Goal: Information Seeking & Learning: Learn about a topic

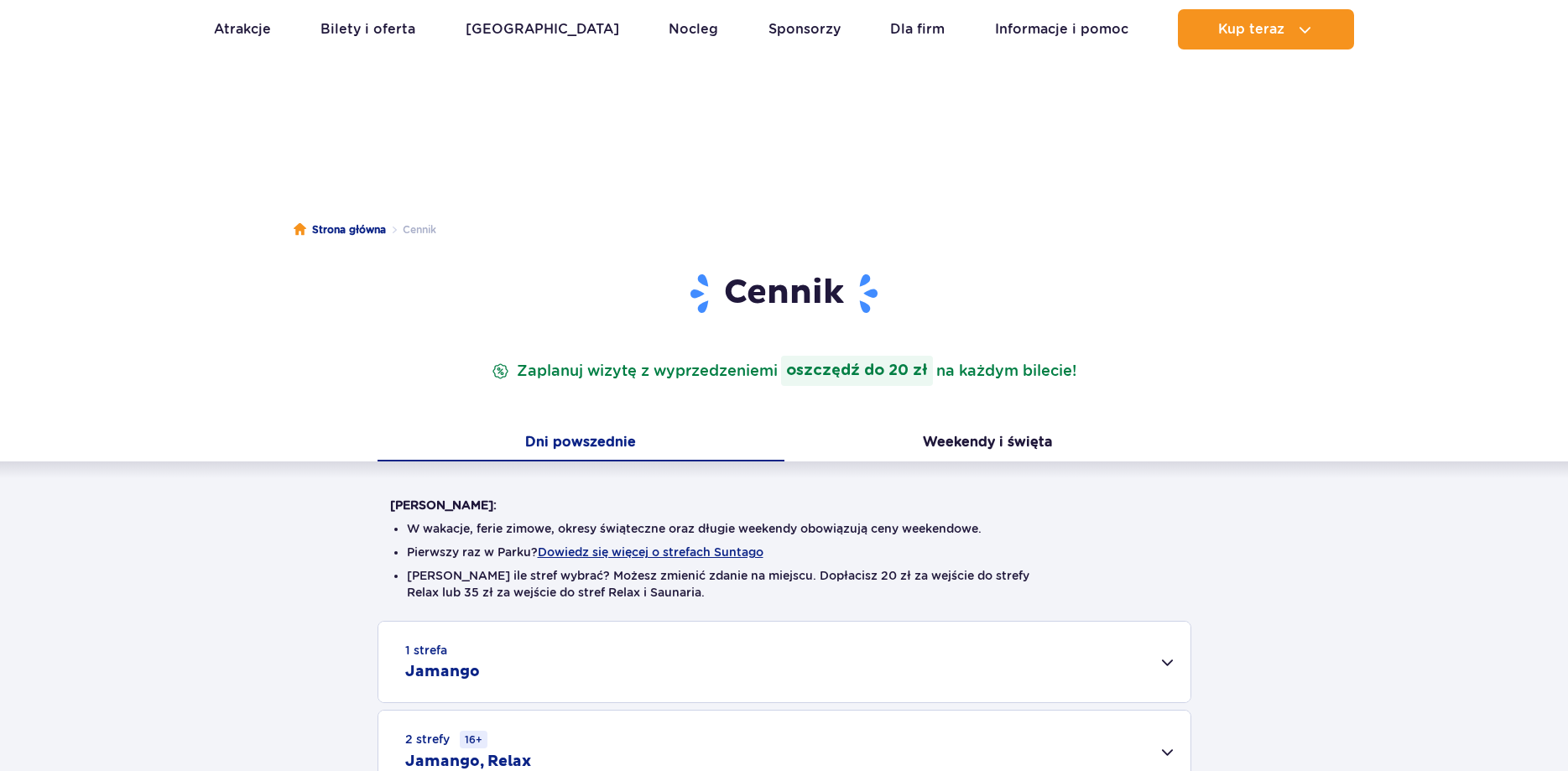
scroll to position [256, 0]
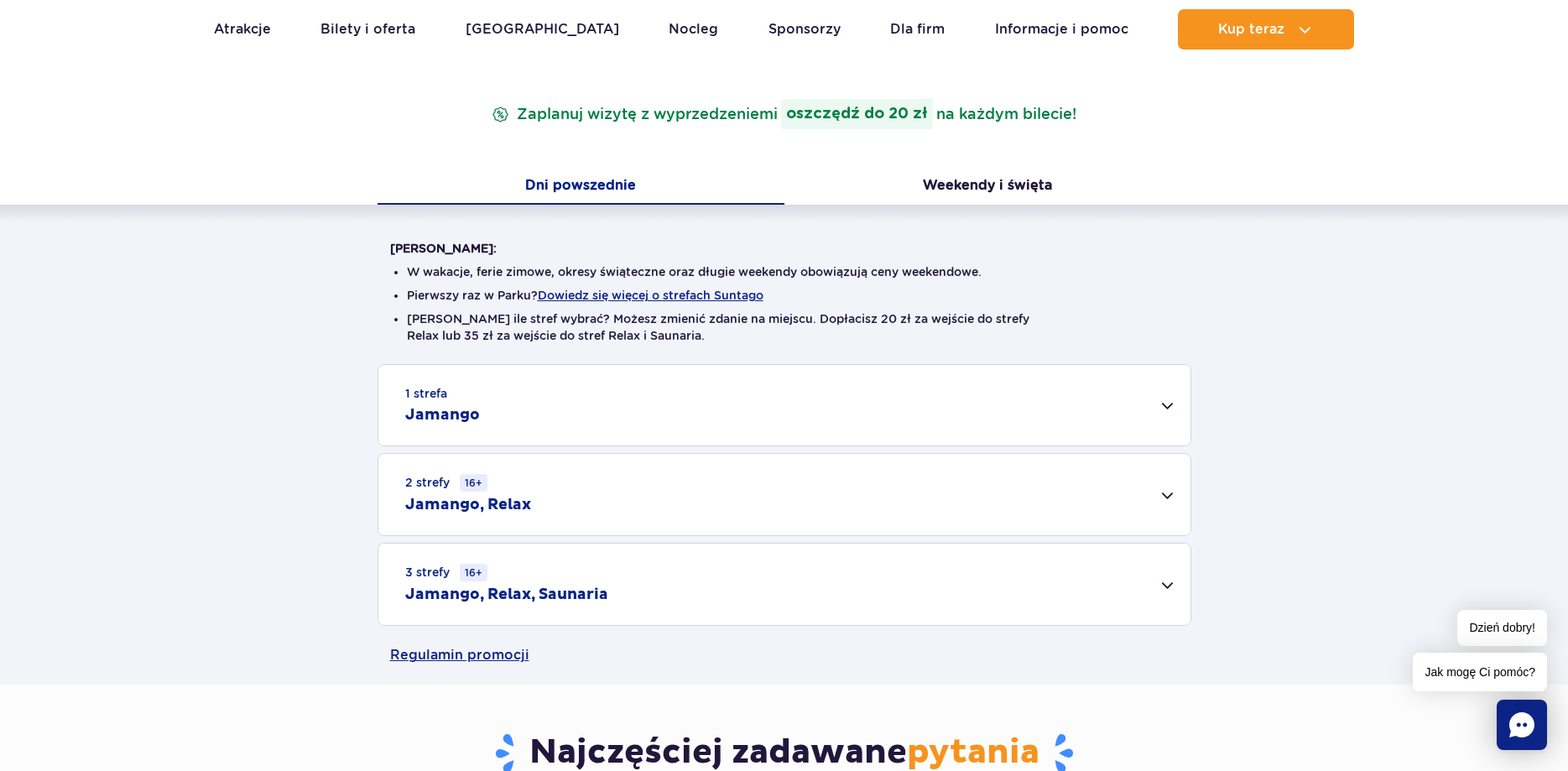
click at [771, 585] on div "3 strefy 16+ Jamango, Relax, Saunaria" at bounding box center [784, 584] width 812 height 81
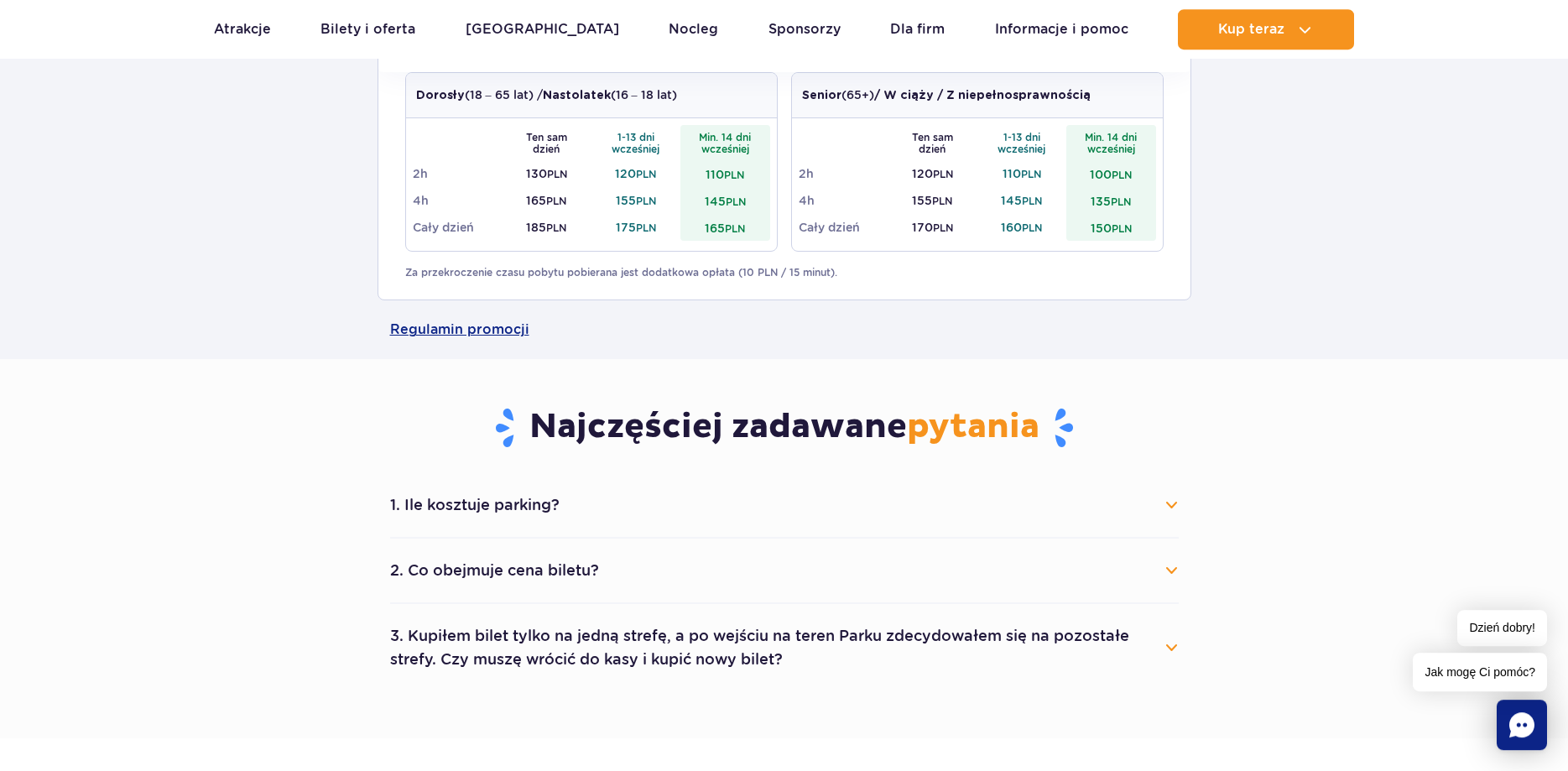
scroll to position [770, 0]
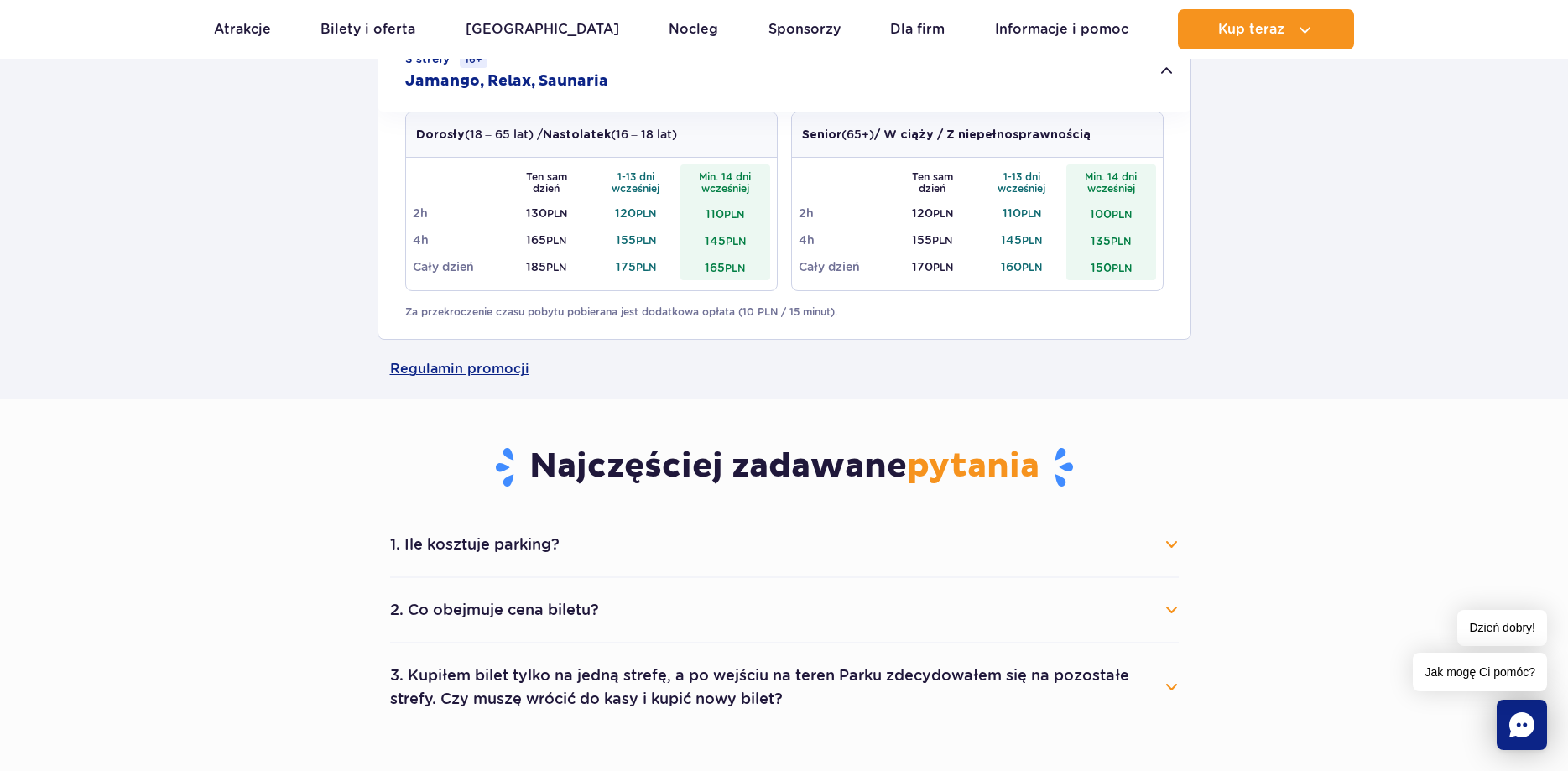
click at [551, 620] on button "2. Co obejmuje cena biletu?" at bounding box center [784, 610] width 789 height 37
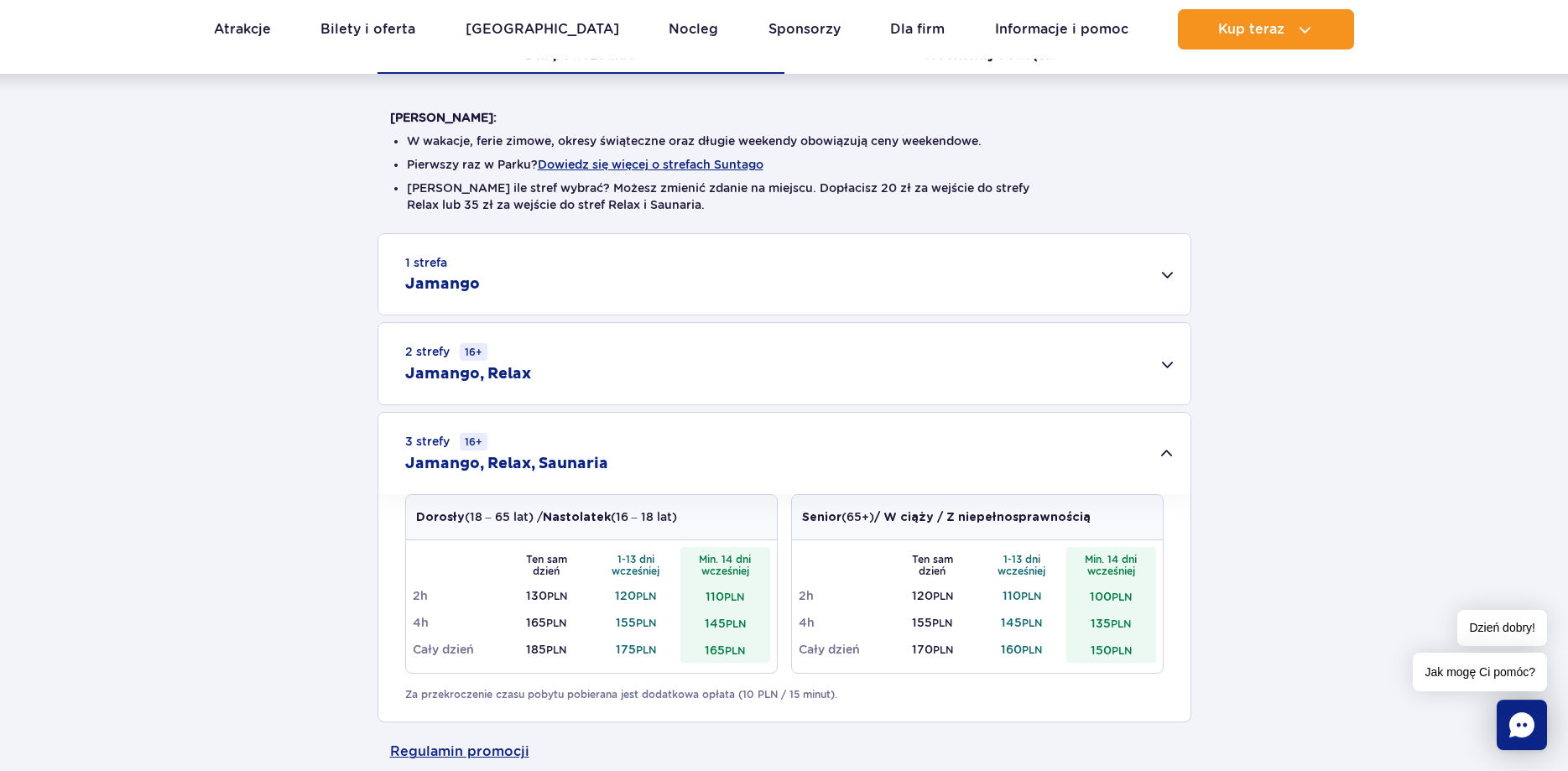
scroll to position [342, 0]
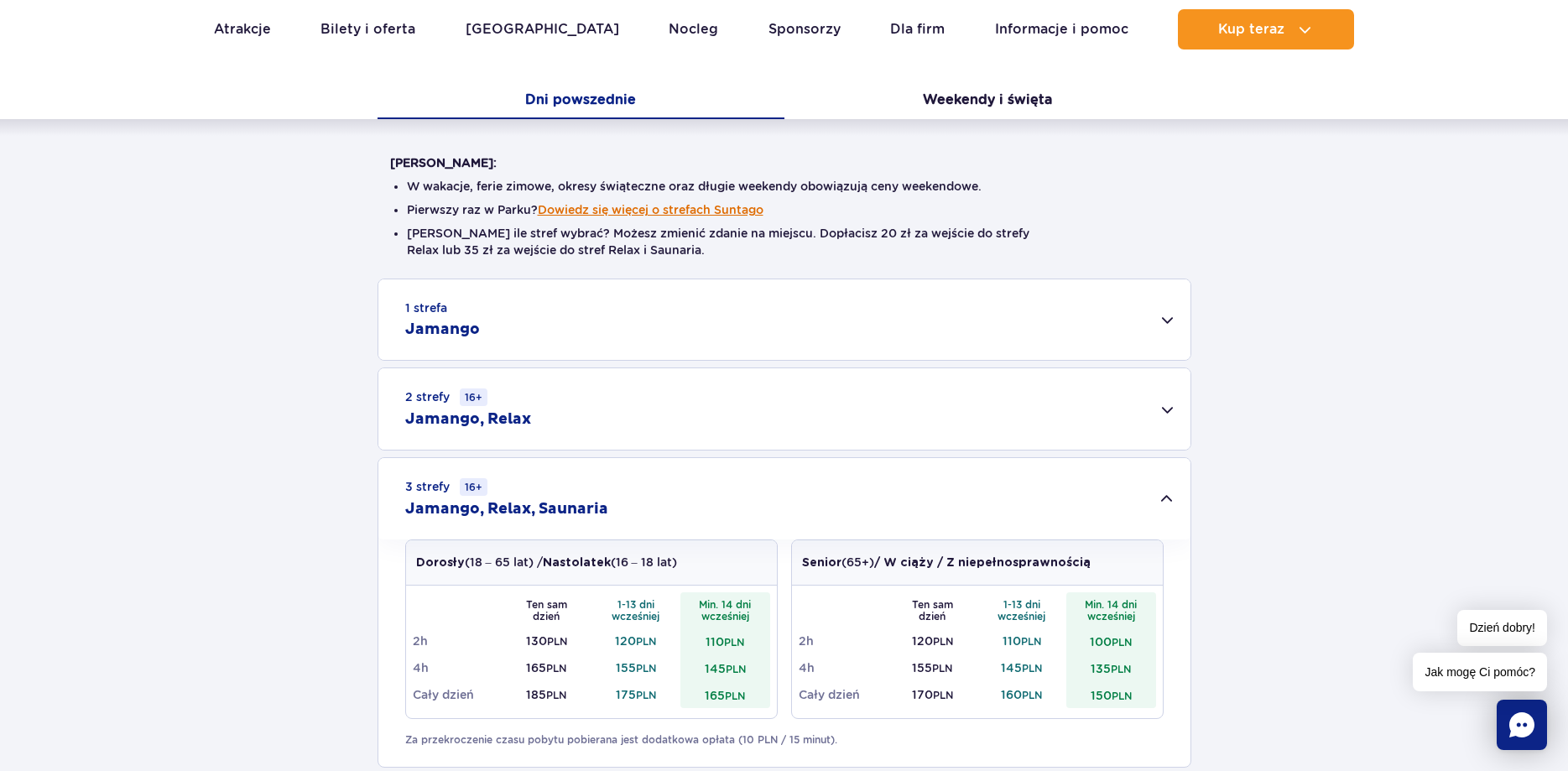
click at [703, 213] on button "Dowiedz się więcej o strefach Suntago" at bounding box center [649, 210] width 225 height 13
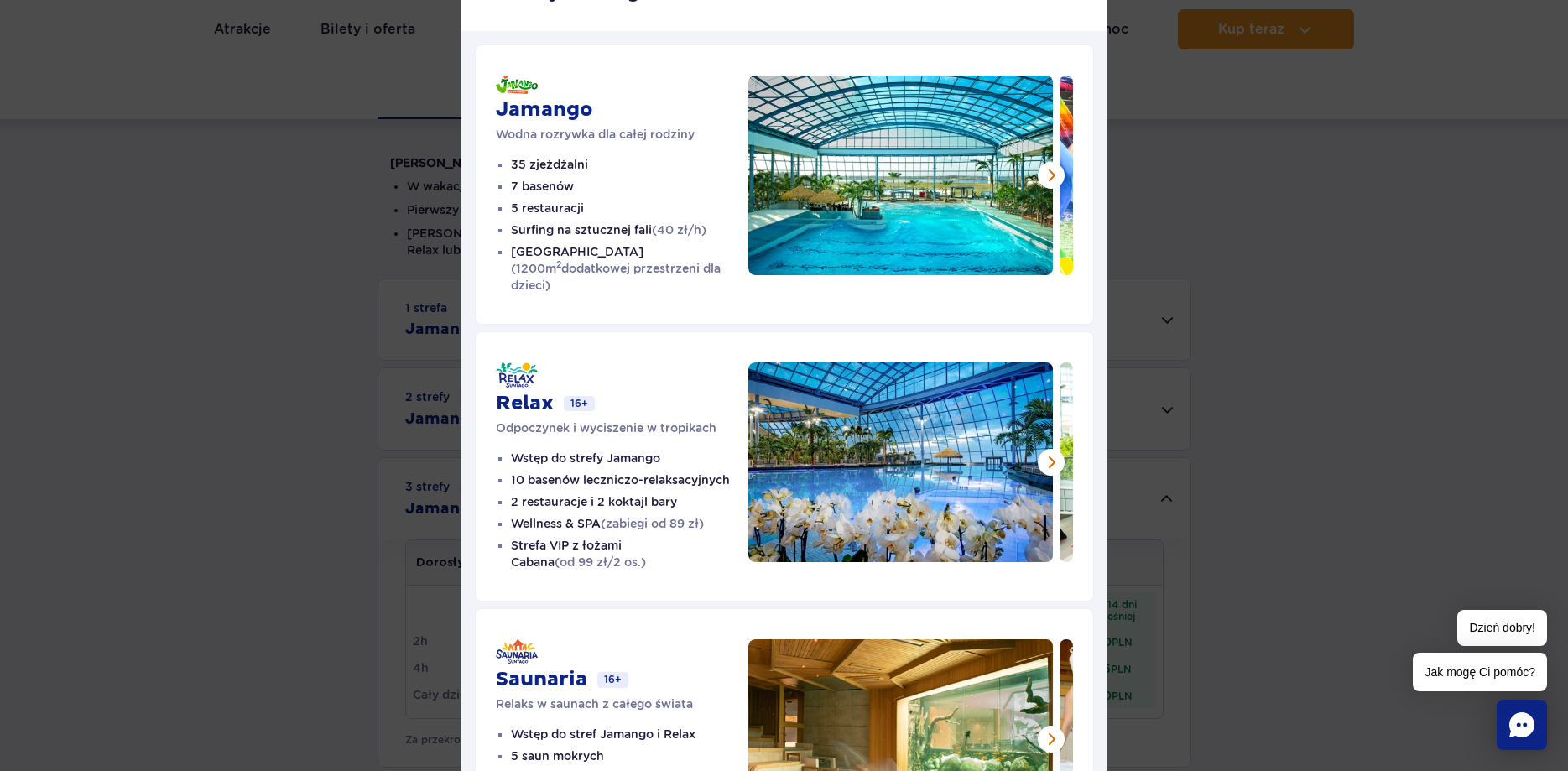
scroll to position [0, 0]
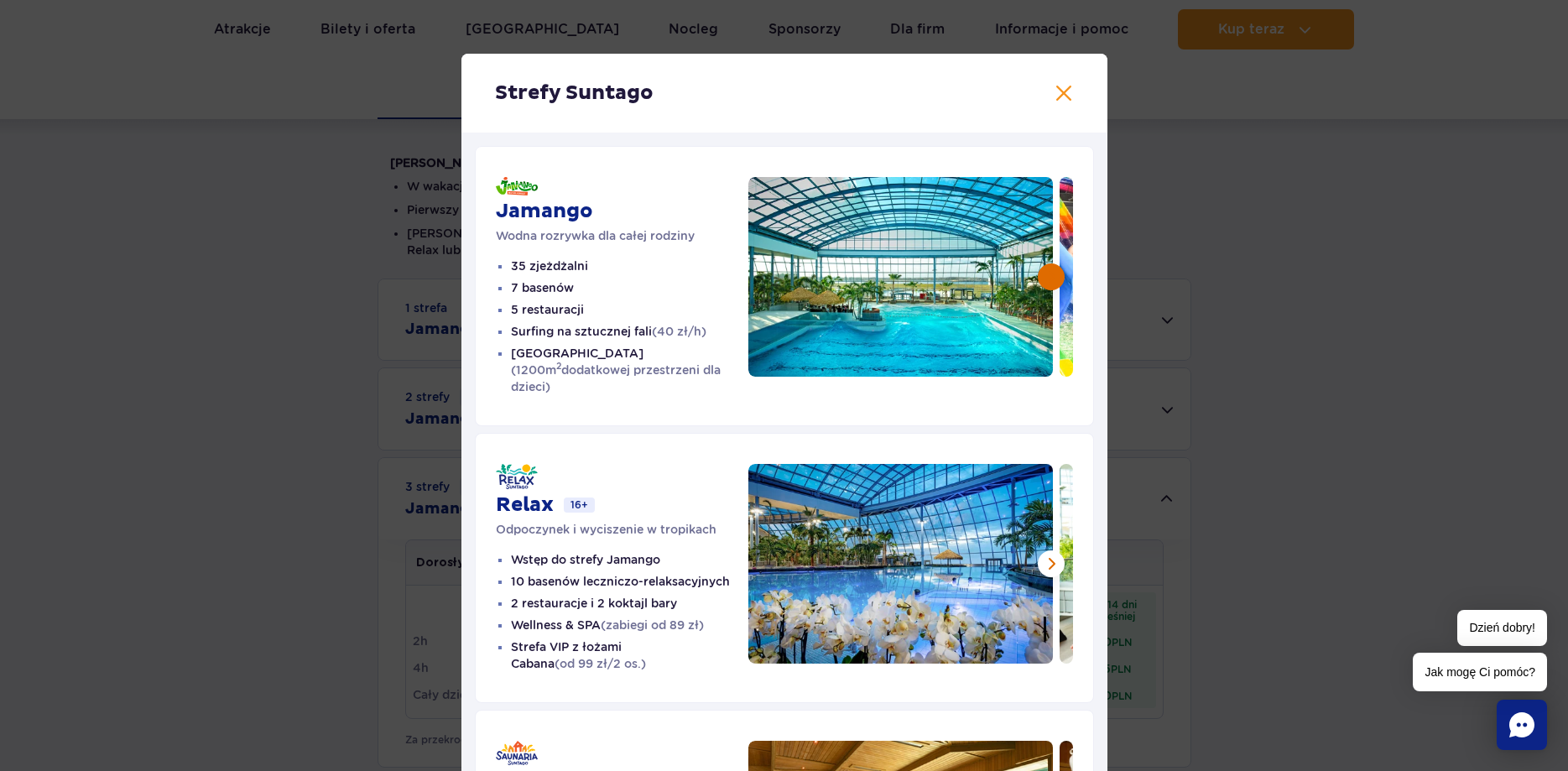
click at [1052, 278] on button at bounding box center [1051, 277] width 27 height 27
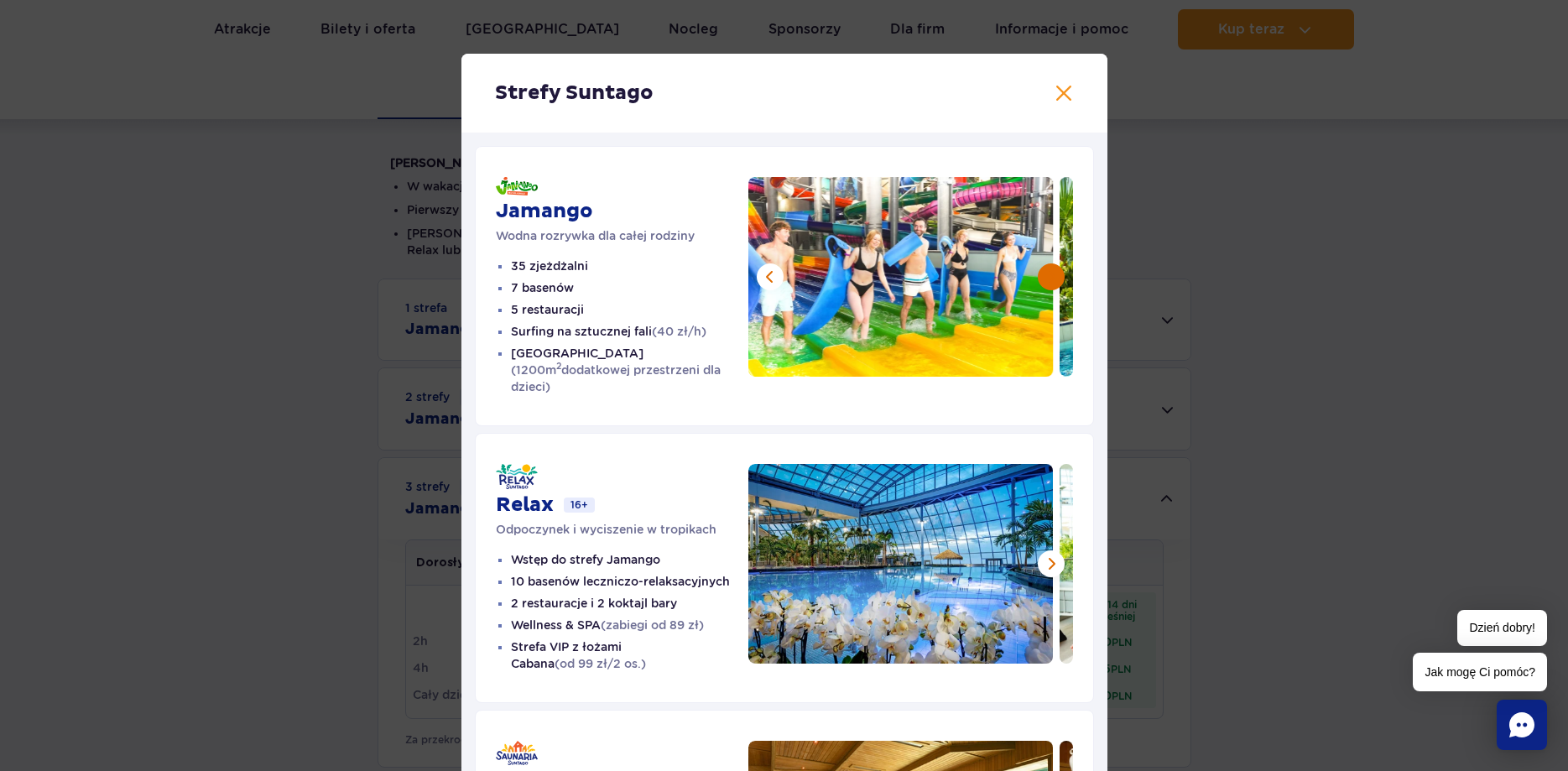
click at [1052, 278] on button at bounding box center [1051, 277] width 27 height 27
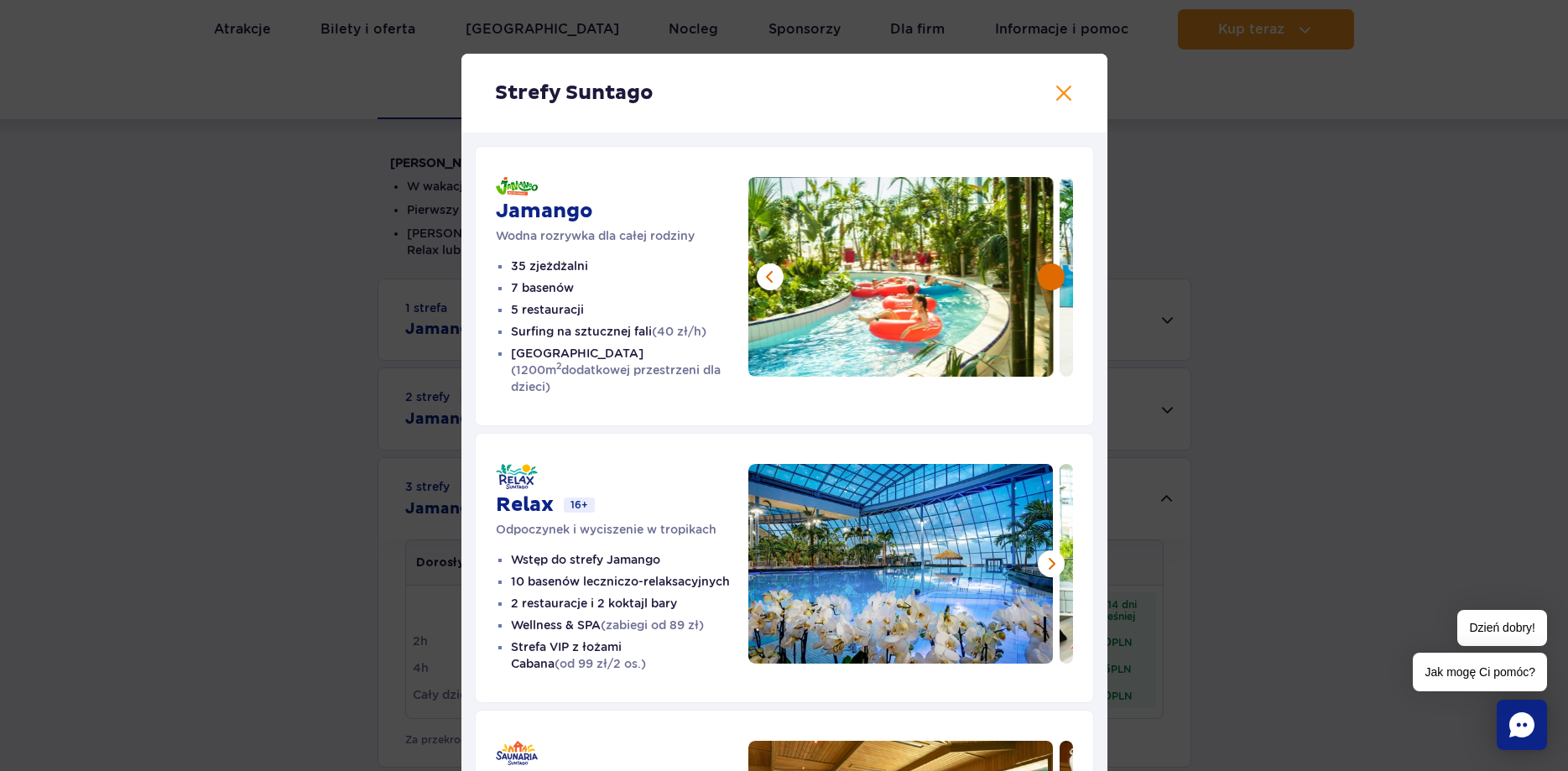
click at [1051, 278] on button at bounding box center [1051, 277] width 27 height 27
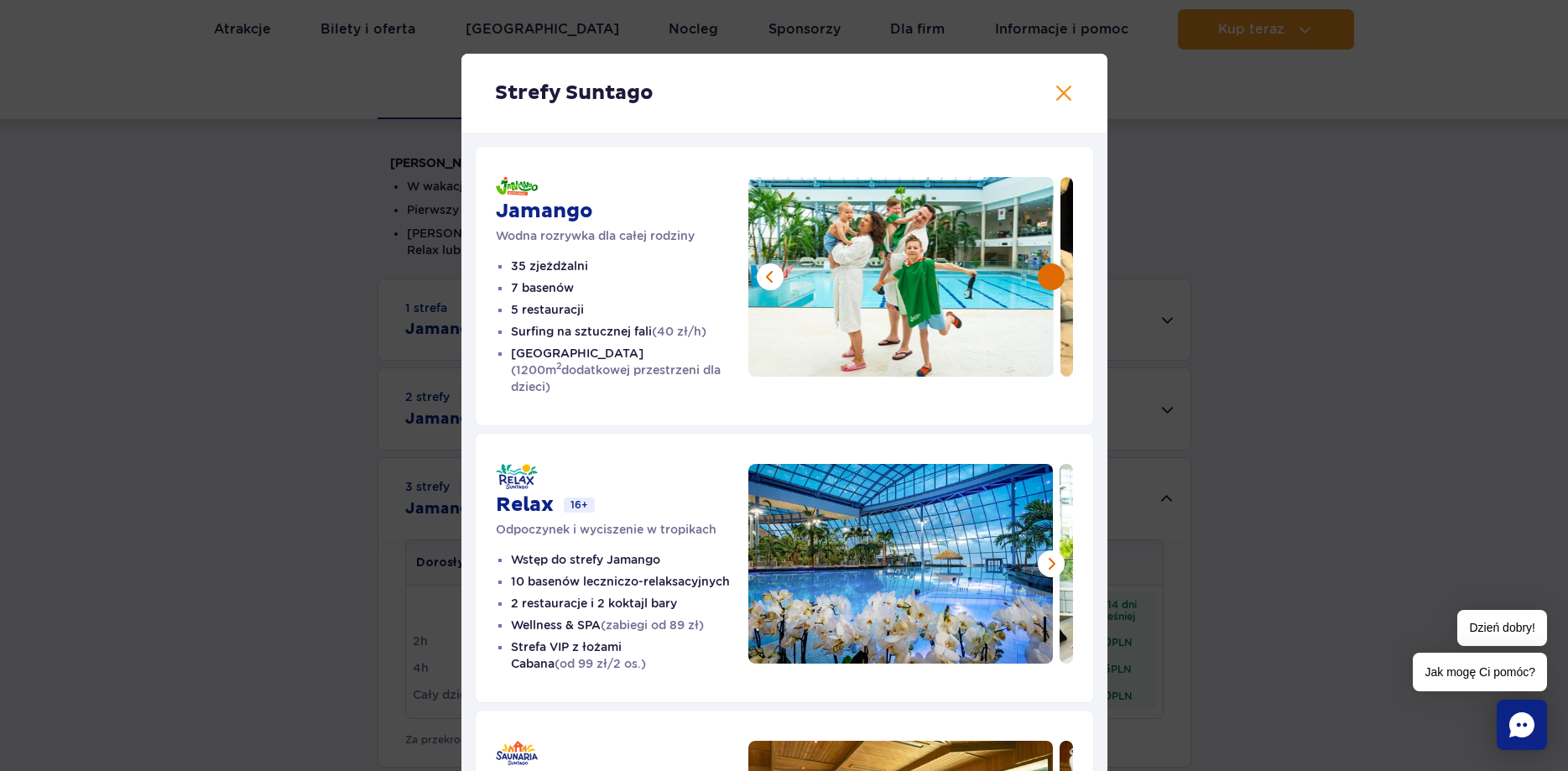
click at [1051, 278] on button at bounding box center [1051, 277] width 27 height 27
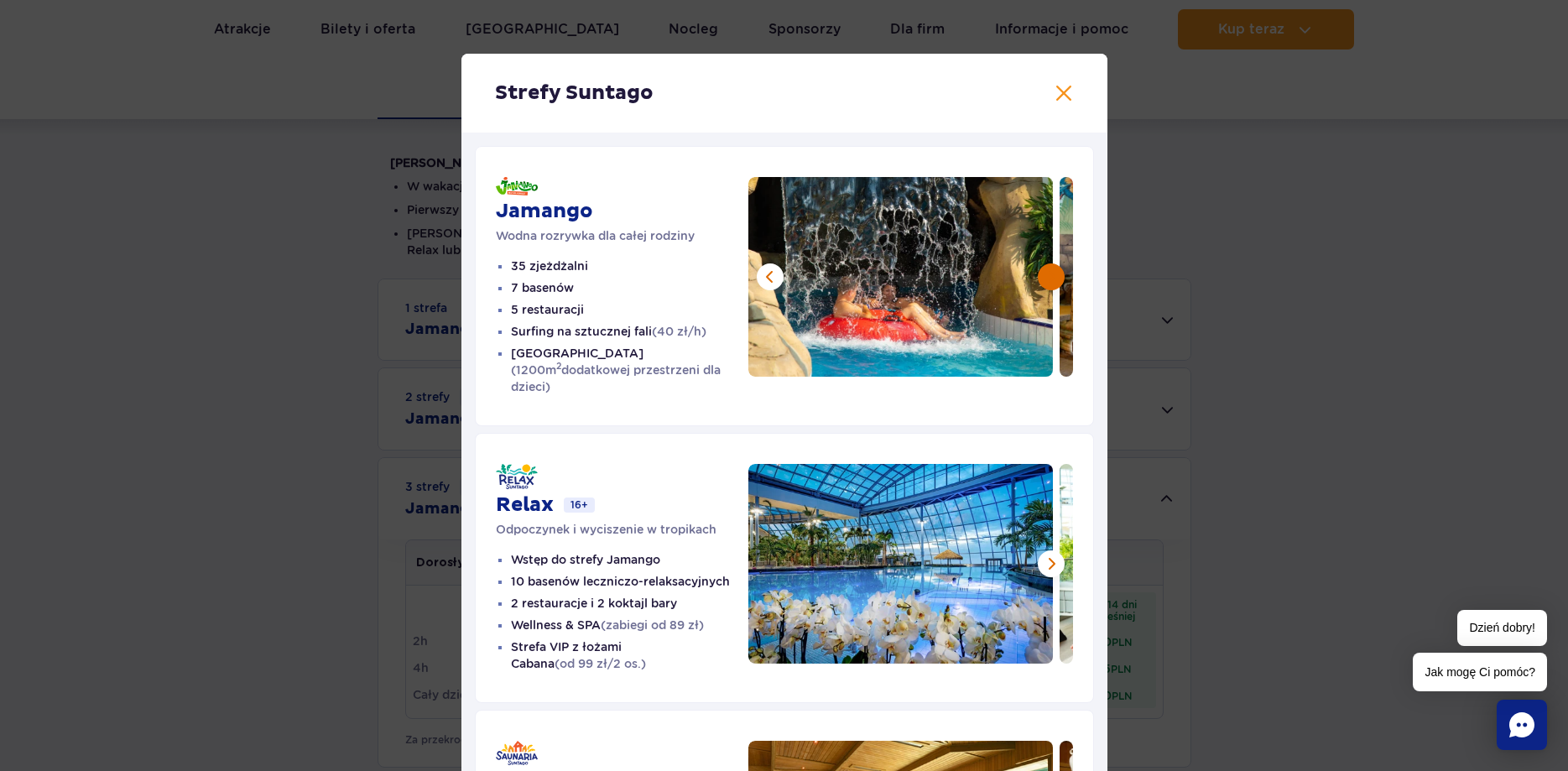
click at [1051, 278] on button at bounding box center [1051, 277] width 27 height 27
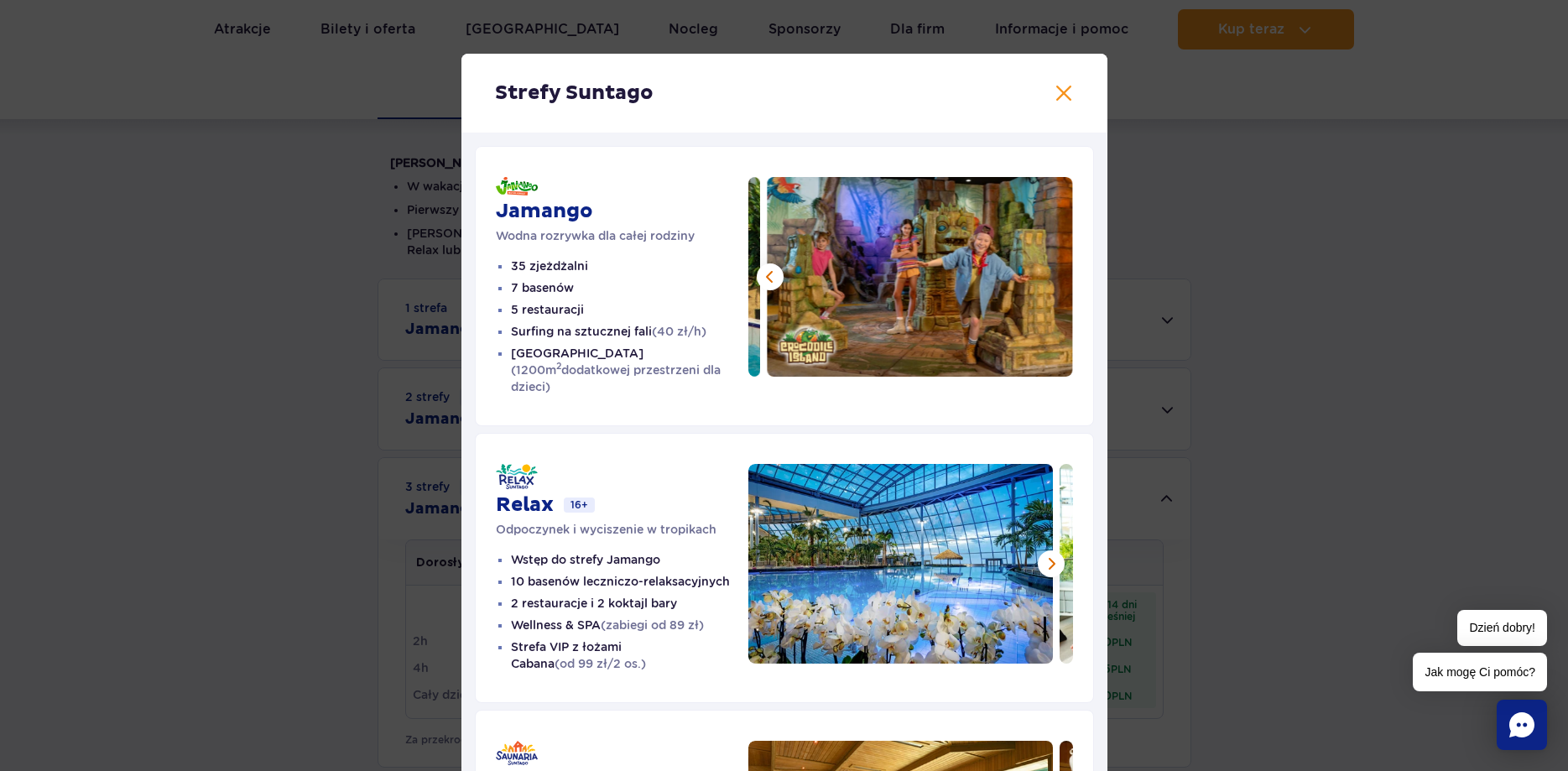
click at [1051, 278] on img at bounding box center [920, 277] width 305 height 200
click at [1059, 99] on button at bounding box center [1064, 93] width 20 height 20
